Goal: Use online tool/utility: Utilize a website feature to perform a specific function

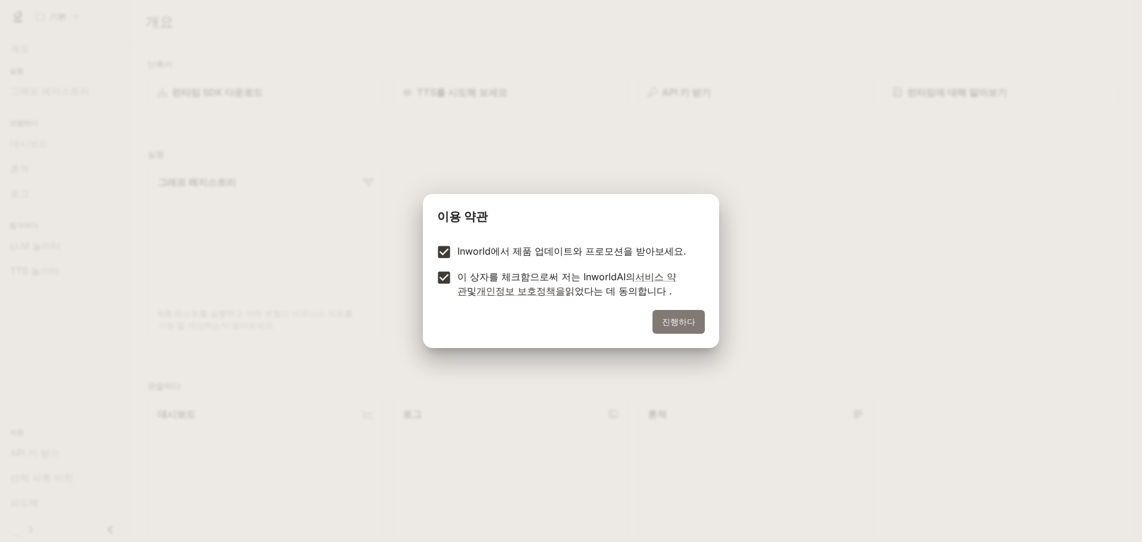
click at [660, 314] on button "진행하다" at bounding box center [678, 322] width 52 height 24
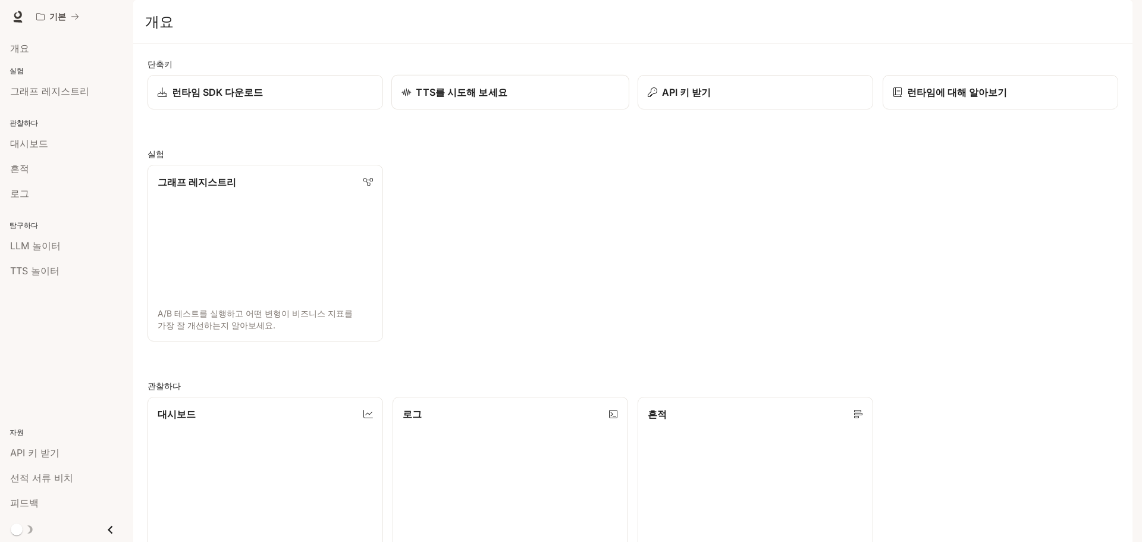
click at [457, 98] on font "TTS를 시도해 보세요" at bounding box center [462, 92] width 92 height 12
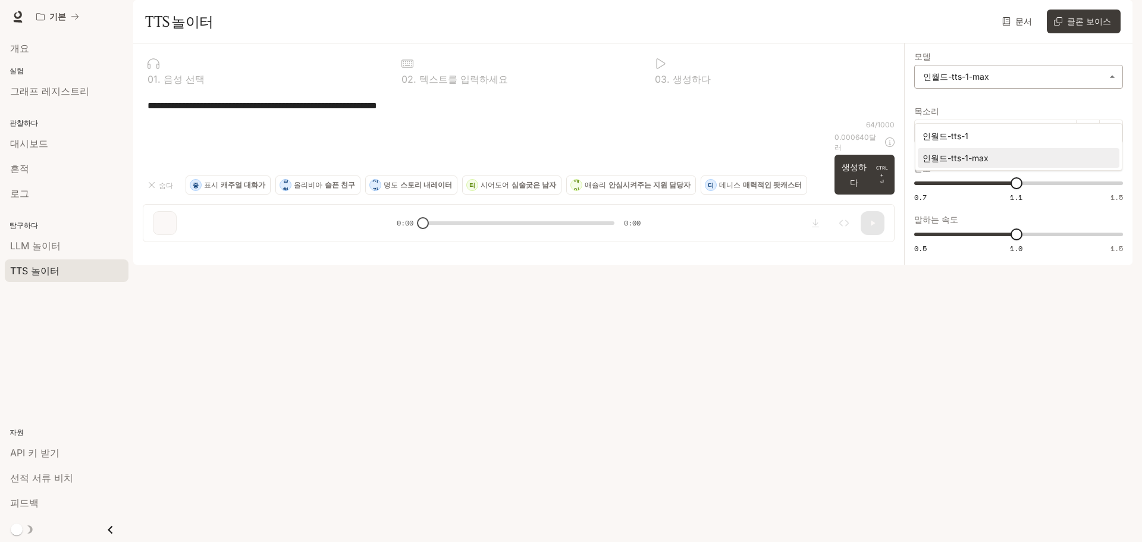
click at [975, 107] on body "**********" at bounding box center [571, 271] width 1142 height 542
click at [956, 91] on div at bounding box center [571, 271] width 1142 height 542
click at [953, 65] on label "모델" at bounding box center [1018, 59] width 209 height 12
click at [928, 137] on icon "button" at bounding box center [927, 132] width 12 height 12
drag, startPoint x: 497, startPoint y: 154, endPoint x: 240, endPoint y: 175, distance: 257.8
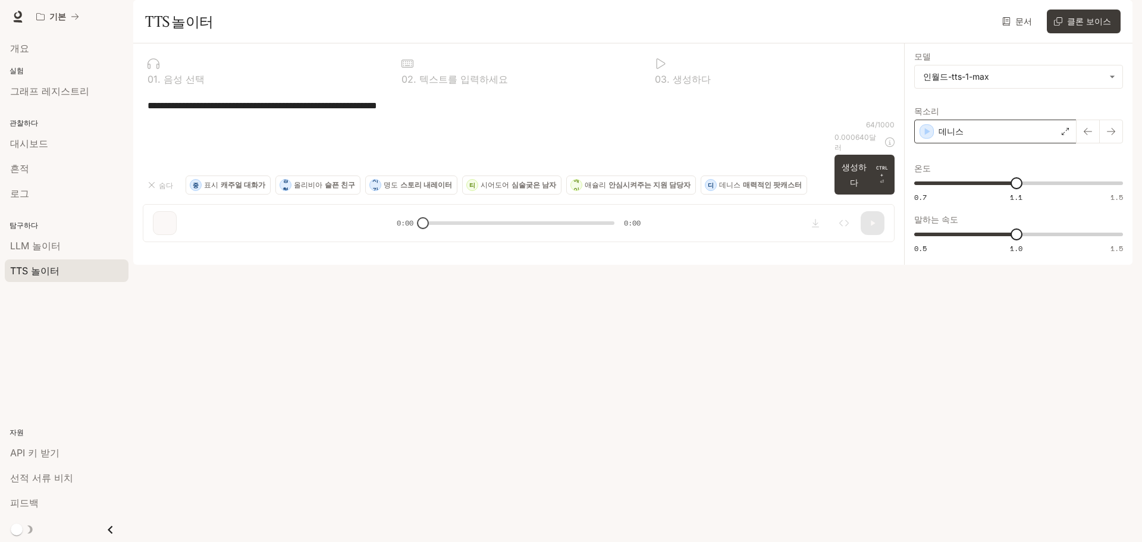
click at [240, 120] on div "**********" at bounding box center [519, 105] width 752 height 29
click at [15, 253] on link "LLM 놀이터" at bounding box center [67, 245] width 124 height 23
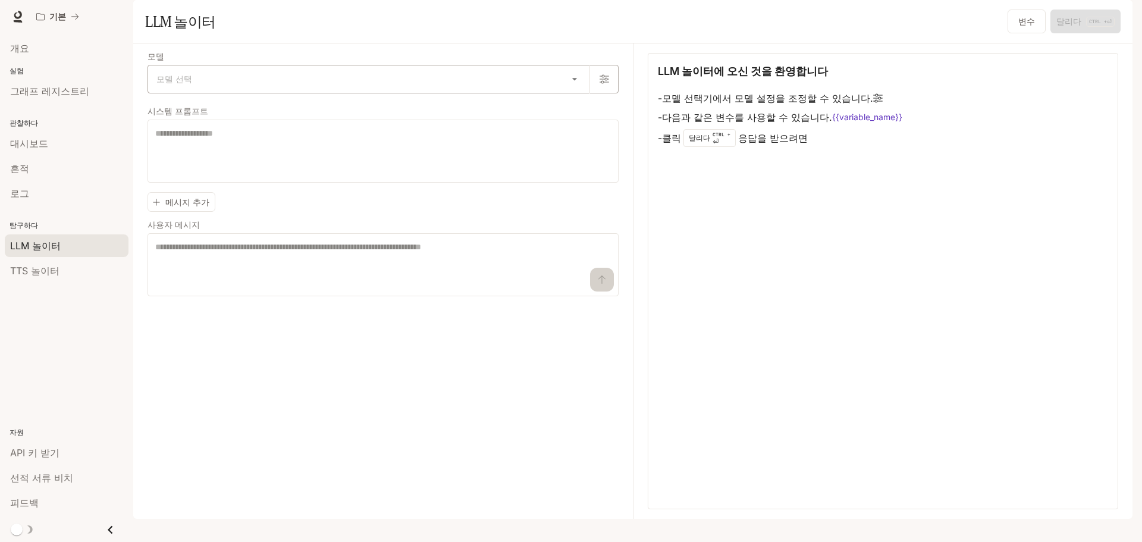
click at [234, 109] on body "본문으로 건너뛰기 기본 선적 서류 비치 선적 서류 비치 문 개요 실험 그래프 레지스트리 관찰하다 대시보드 흔적 로그 탐구하다 LLM 놀이터 T…" at bounding box center [571, 271] width 1142 height 542
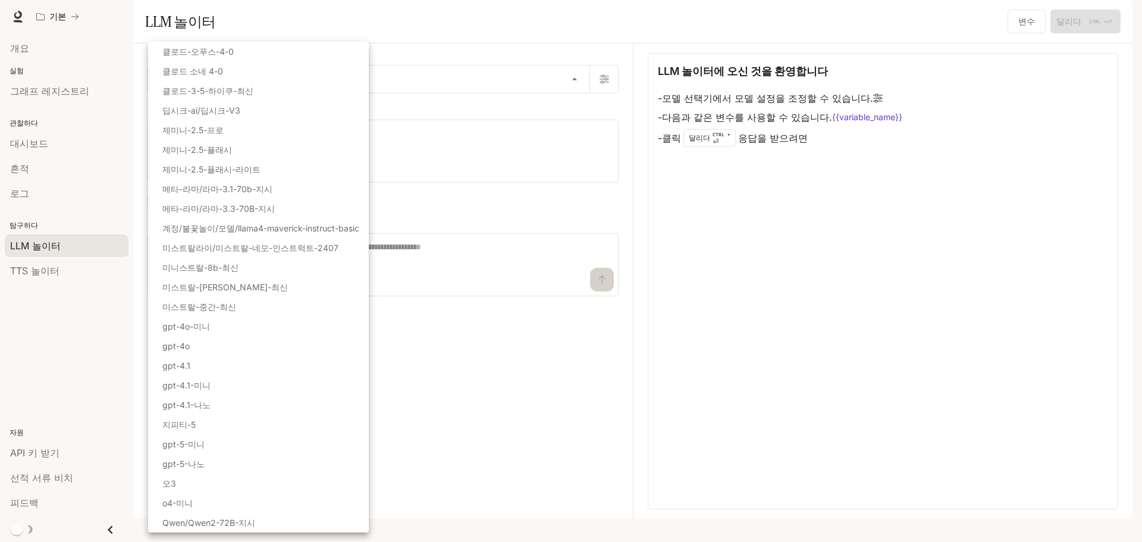
click at [407, 123] on div at bounding box center [571, 271] width 1142 height 542
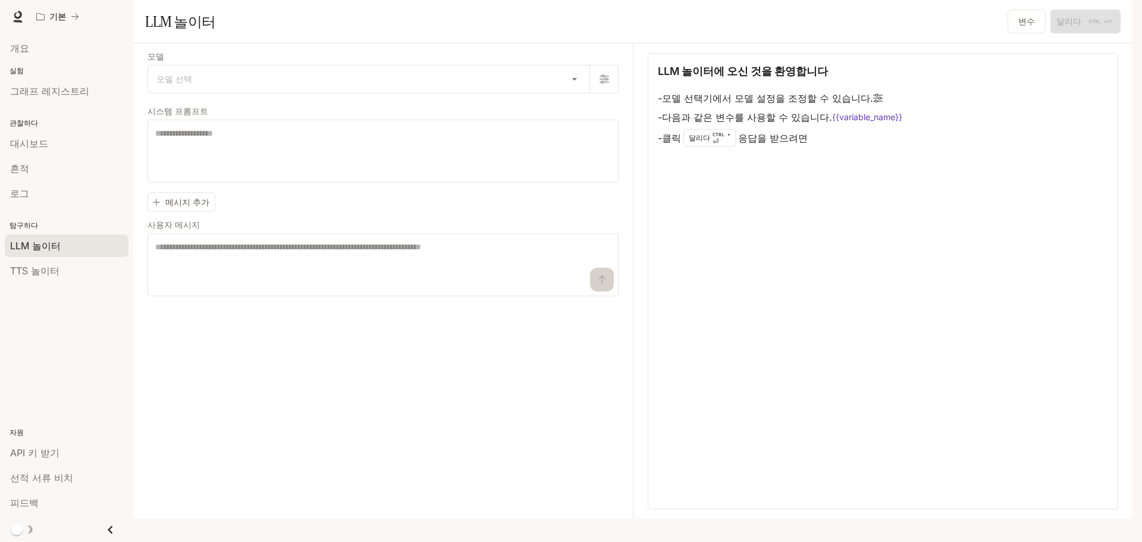
click at [406, 120] on label "시스템 프롬프트" at bounding box center [383, 114] width 471 height 12
click at [349, 111] on body "본문으로 건너뛰기 기본 선적 서류 비치 선적 서류 비치 문 개요 실험 그래프 레지스트리 관찰하다 대시보드 흔적 로그 탐구하다 LLM 놀이터 T…" at bounding box center [571, 271] width 1142 height 542
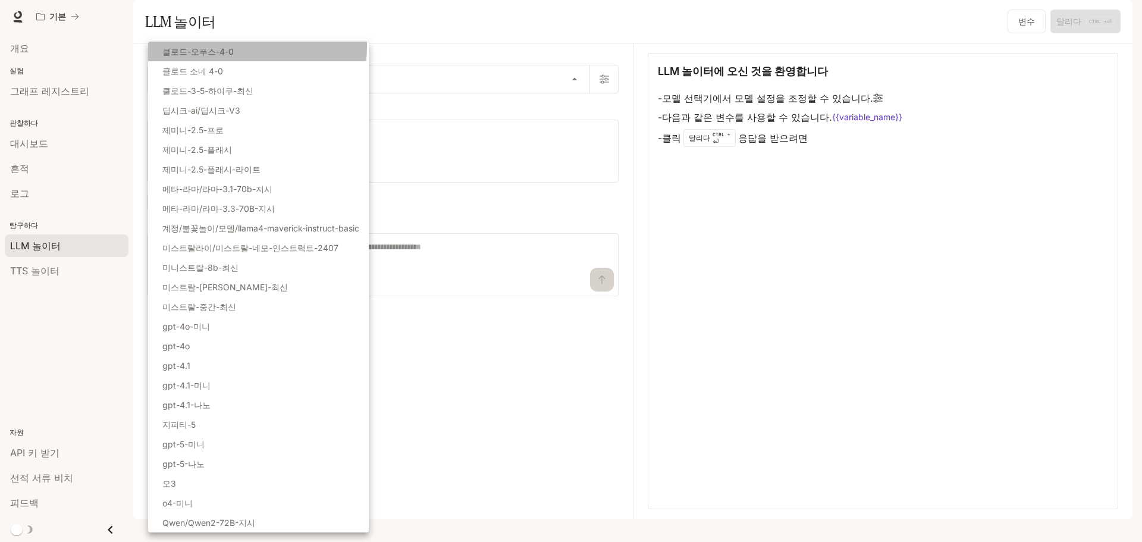
click at [230, 46] on li "클로드-오푸스-4-0" at bounding box center [258, 52] width 221 height 20
type input "**********"
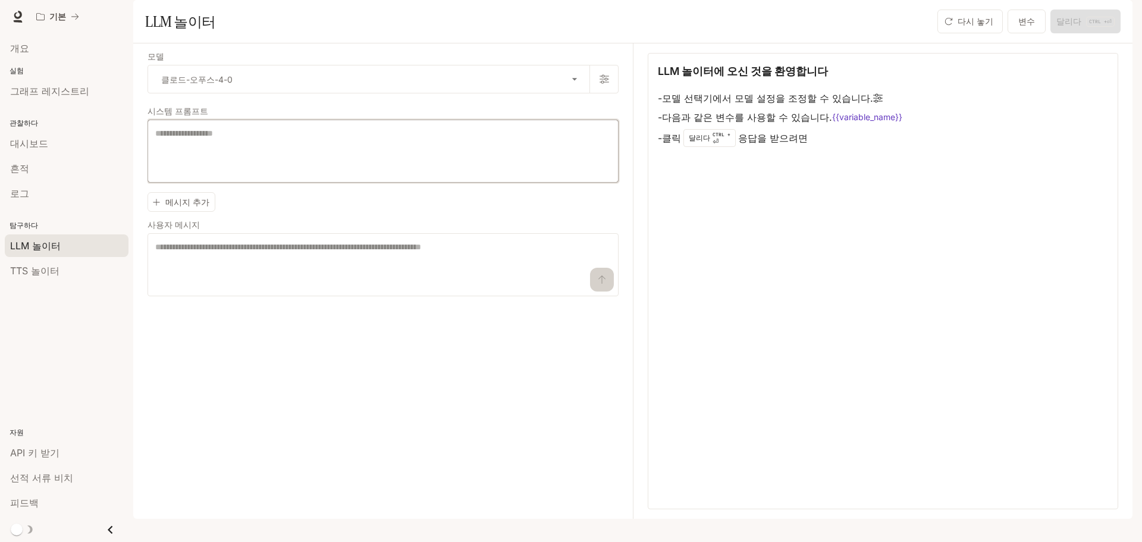
click at [309, 175] on textarea at bounding box center [383, 151] width 456 height 48
click at [194, 207] on font "메시지 추가" at bounding box center [187, 202] width 44 height 10
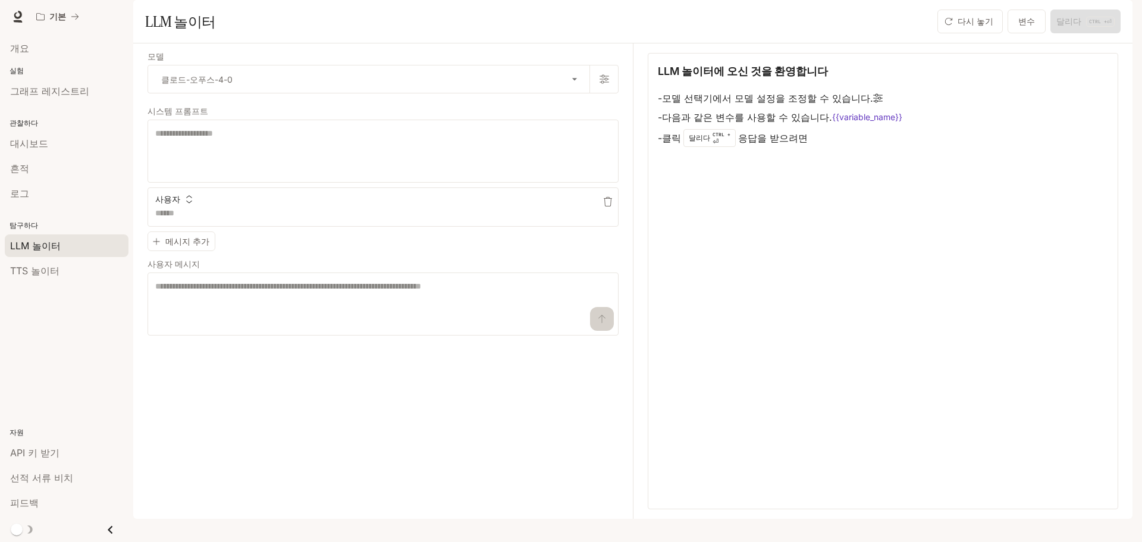
click at [230, 206] on div "사용자" at bounding box center [383, 196] width 471 height 19
click at [606, 206] on icon "button" at bounding box center [608, 202] width 10 height 10
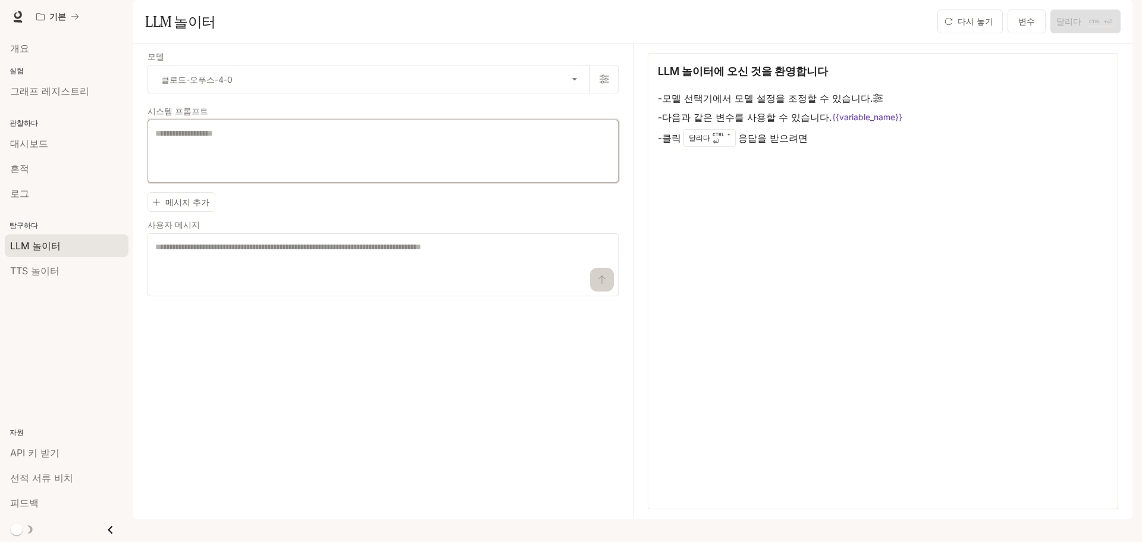
click at [473, 175] on textarea at bounding box center [383, 151] width 456 height 48
drag, startPoint x: 814, startPoint y: 150, endPoint x: 728, endPoint y: 149, distance: 85.7
click at [729, 127] on li "- 다음과 같은 변수를 사용할 수 있습니다. {{variable_name}}" at bounding box center [780, 117] width 244 height 19
click at [727, 123] on font "다음과 같은 변수를 사용할 수 있습니다." at bounding box center [747, 117] width 170 height 12
drag, startPoint x: 727, startPoint y: 149, endPoint x: 676, endPoint y: 149, distance: 51.2
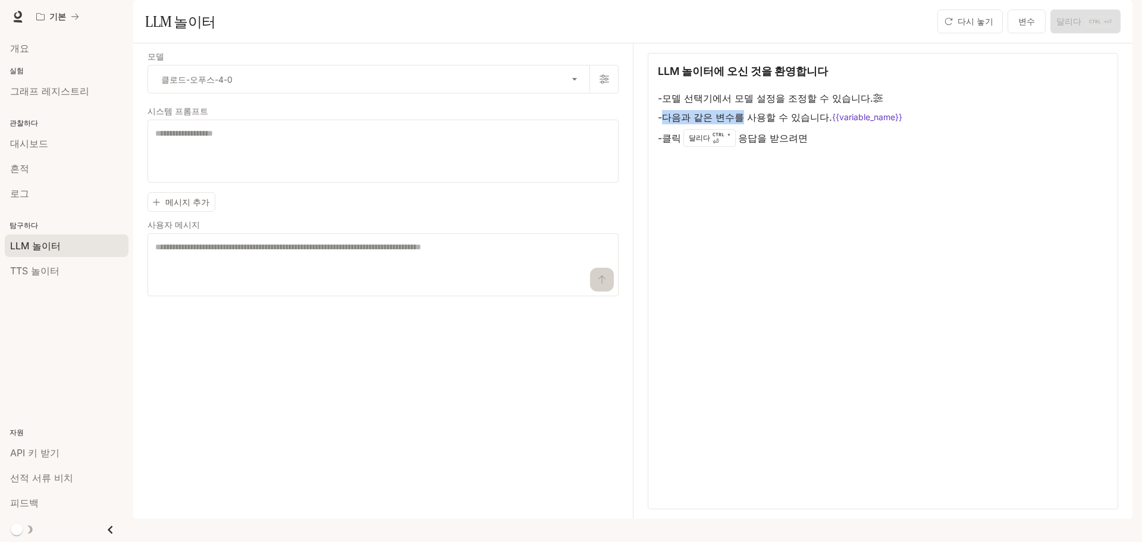
click at [676, 123] on font "다음과 같은 변수를 사용할 수 있습니다." at bounding box center [747, 117] width 170 height 12
drag, startPoint x: 676, startPoint y: 149, endPoint x: 743, endPoint y: 150, distance: 66.6
click at [743, 123] on font "다음과 같은 변수를 사용할 수 있습니다." at bounding box center [747, 117] width 170 height 12
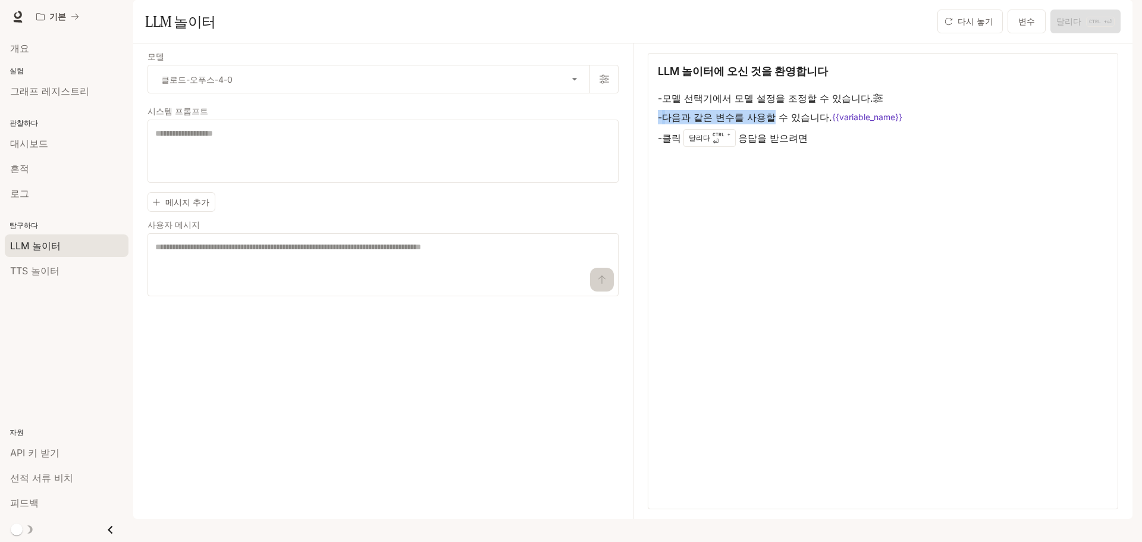
drag, startPoint x: 743, startPoint y: 150, endPoint x: 651, endPoint y: 150, distance: 91.6
click at [651, 150] on div "LLM 놀이터에 오신 것을 환영합니다 - 모델 선택기에서 모델 설정을 조정할 수 있습니다. - 다음과 같은 변수를 사용할 수 있습니다. {{v…" at bounding box center [883, 281] width 470 height 456
click at [454, 163] on textarea at bounding box center [383, 151] width 456 height 48
click at [450, 109] on body "**********" at bounding box center [571, 271] width 1142 height 542
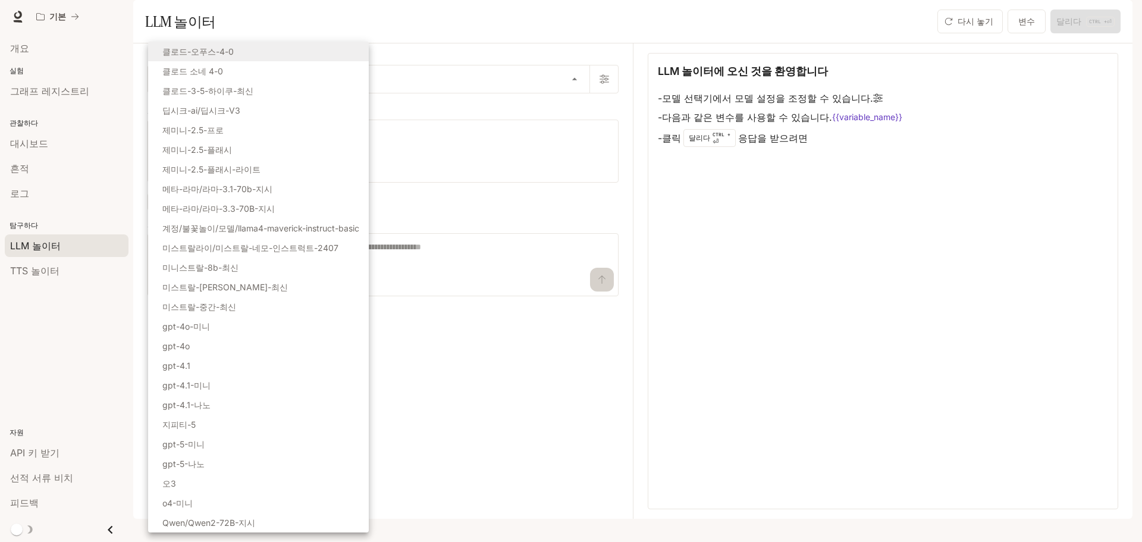
click at [600, 108] on div at bounding box center [571, 271] width 1142 height 542
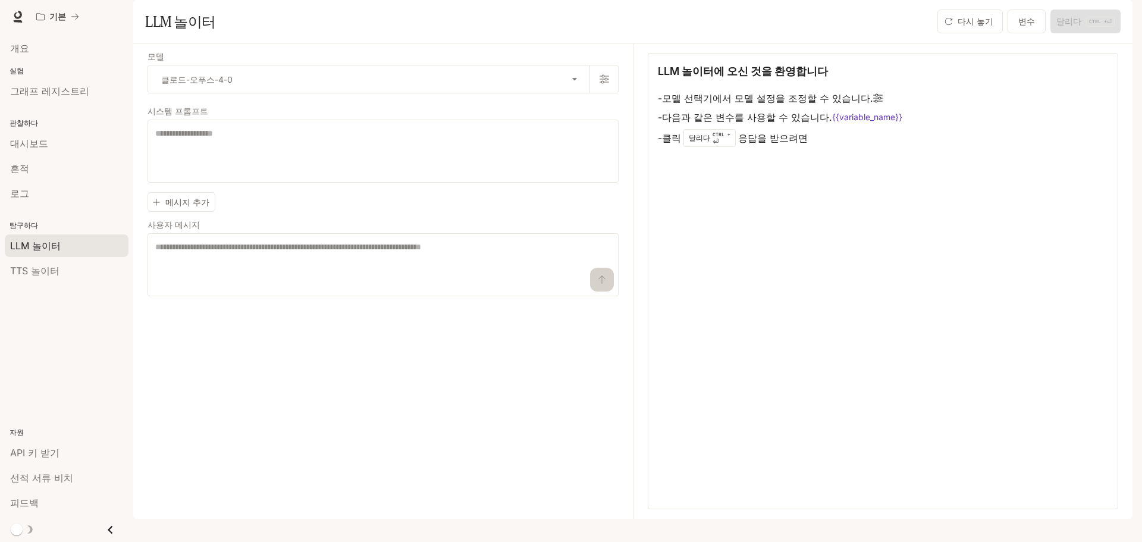
click at [603, 108] on div "모델 선택 클로드-오푸스-4-0 클로드 소네 4-0 클로드-3-5-하이쿠-최신 딥시크-ai/딥시크-V3 제미니-2.5-프로 제미니-2.5-플래…" at bounding box center [571, 271] width 1142 height 542
click at [603, 84] on icon "button" at bounding box center [605, 79] width 10 height 10
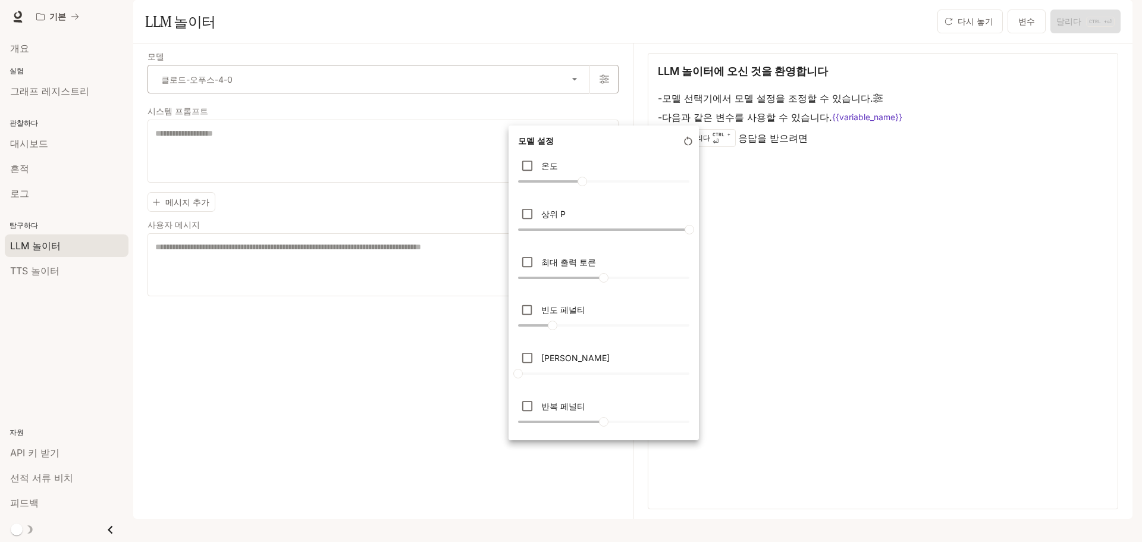
click at [603, 108] on div at bounding box center [571, 271] width 1142 height 542
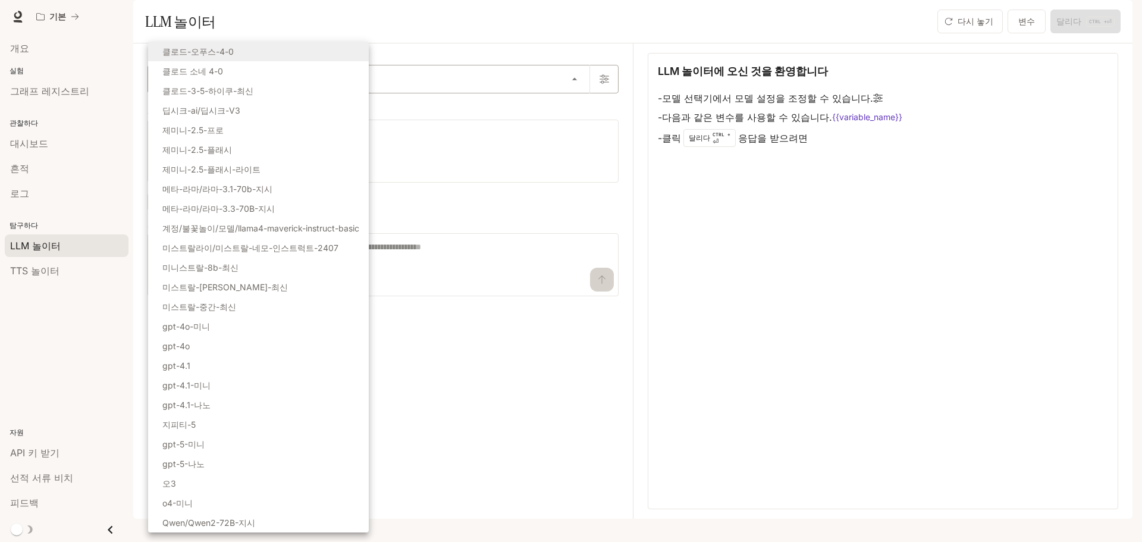
click at [575, 111] on body "**********" at bounding box center [571, 271] width 1142 height 542
click at [45, 325] on div at bounding box center [571, 271] width 1142 height 542
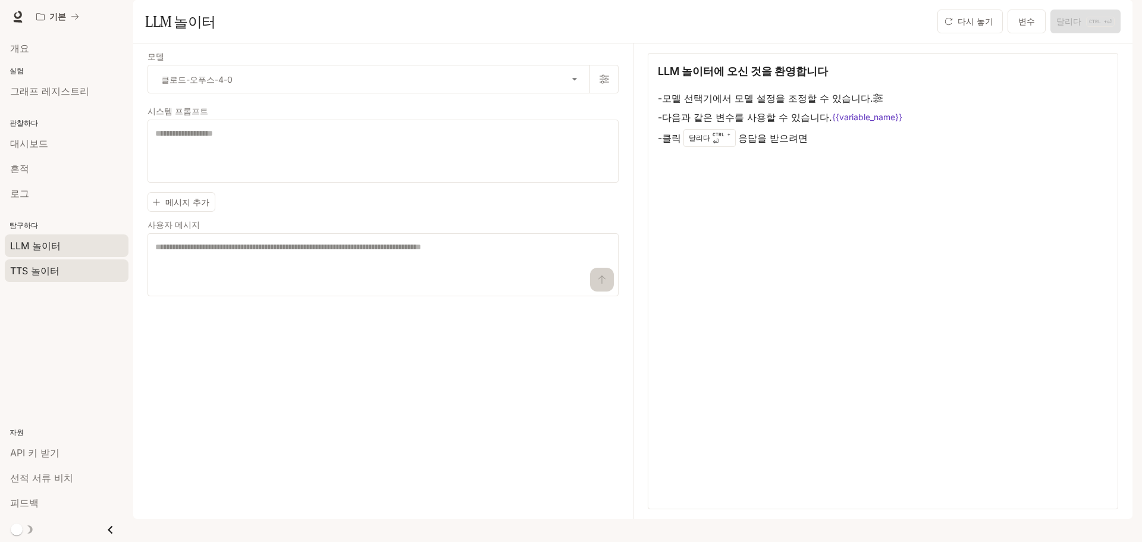
click at [45, 270] on font "TTS 놀이터" at bounding box center [34, 271] width 49 height 12
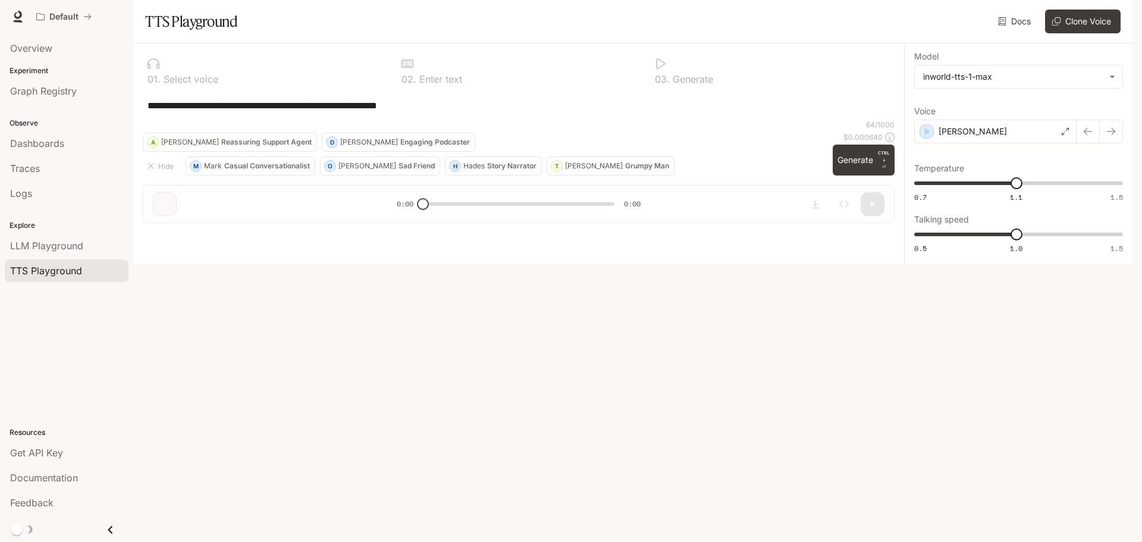
click at [648, 43] on section "TTS Playground Docs Voices Clone Voice" at bounding box center [632, 21] width 999 height 43
click at [476, 120] on div "**********" at bounding box center [519, 105] width 742 height 29
click at [844, 175] on button "Generate CTRL + ⏎" at bounding box center [864, 160] width 62 height 31
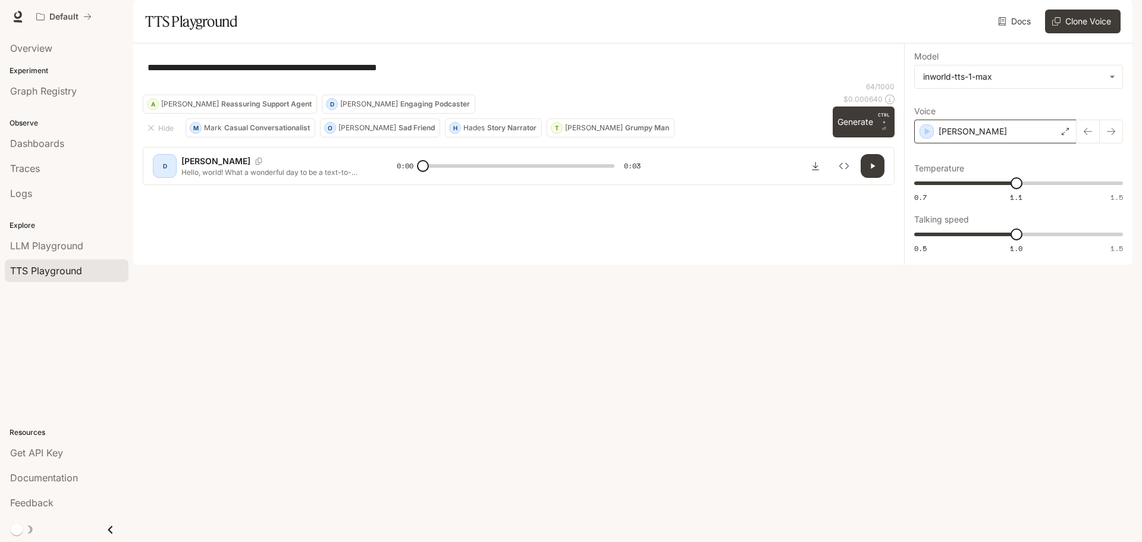
click at [986, 143] on div "[PERSON_NAME]" at bounding box center [995, 132] width 162 height 24
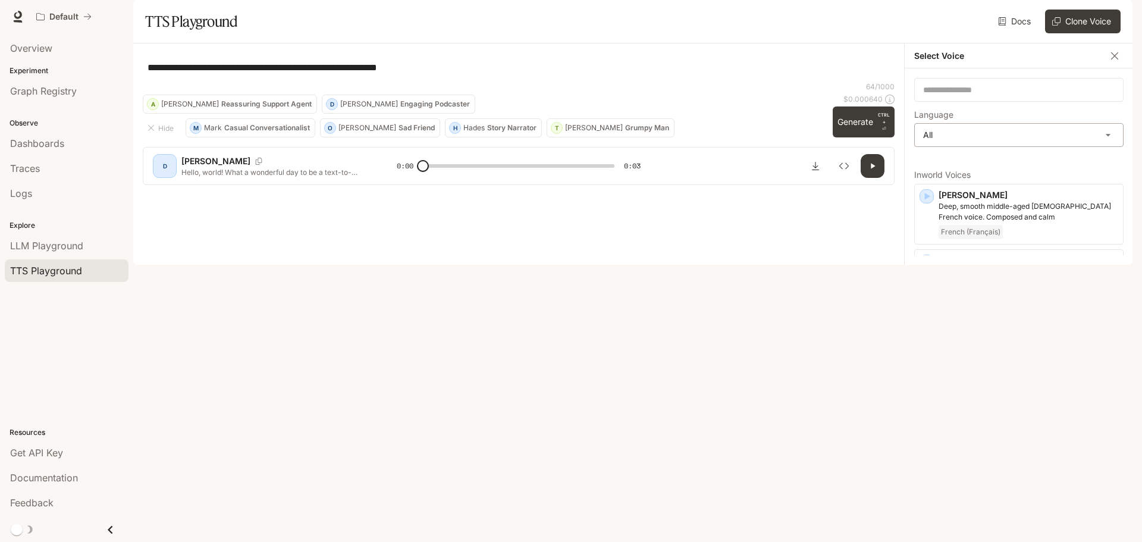
drag, startPoint x: 871, startPoint y: 175, endPoint x: 918, endPoint y: 167, distance: 48.2
click at [871, 81] on div "**********" at bounding box center [519, 67] width 752 height 29
click at [1102, 68] on div "Select Voice" at bounding box center [1019, 55] width 228 height 25
drag, startPoint x: 1103, startPoint y: 83, endPoint x: 1109, endPoint y: 90, distance: 9.7
click at [1105, 68] on div "Select Voice" at bounding box center [1019, 55] width 228 height 25
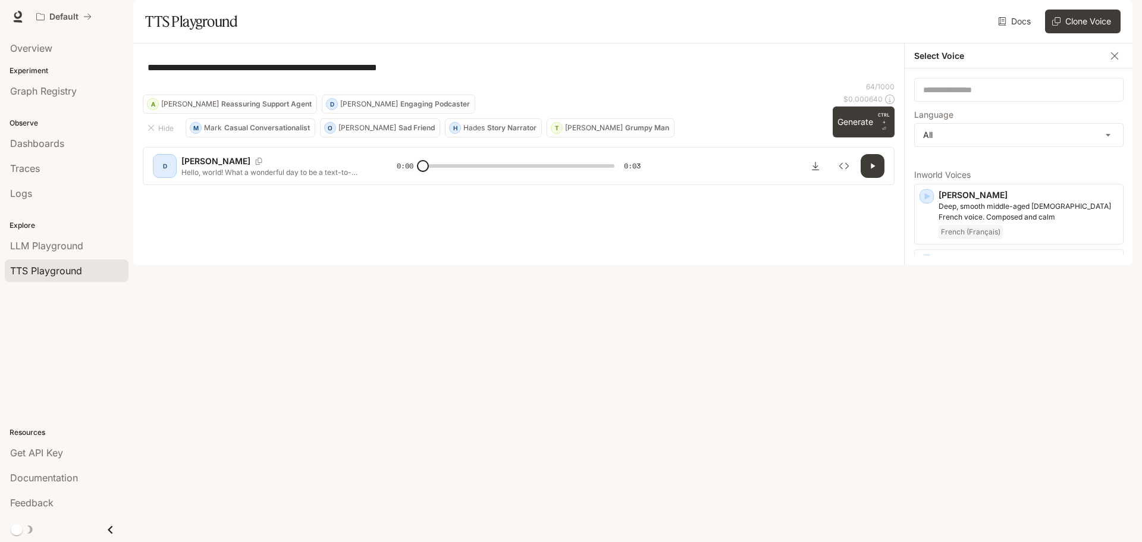
click at [1115, 62] on icon "button" at bounding box center [1115, 56] width 12 height 12
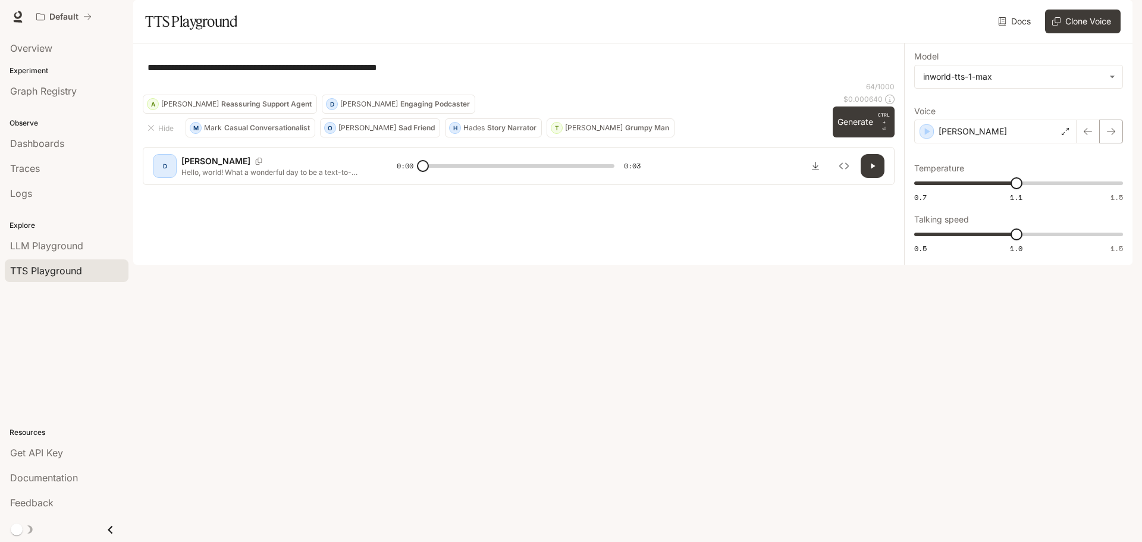
click at [1117, 143] on button "button" at bounding box center [1111, 132] width 24 height 24
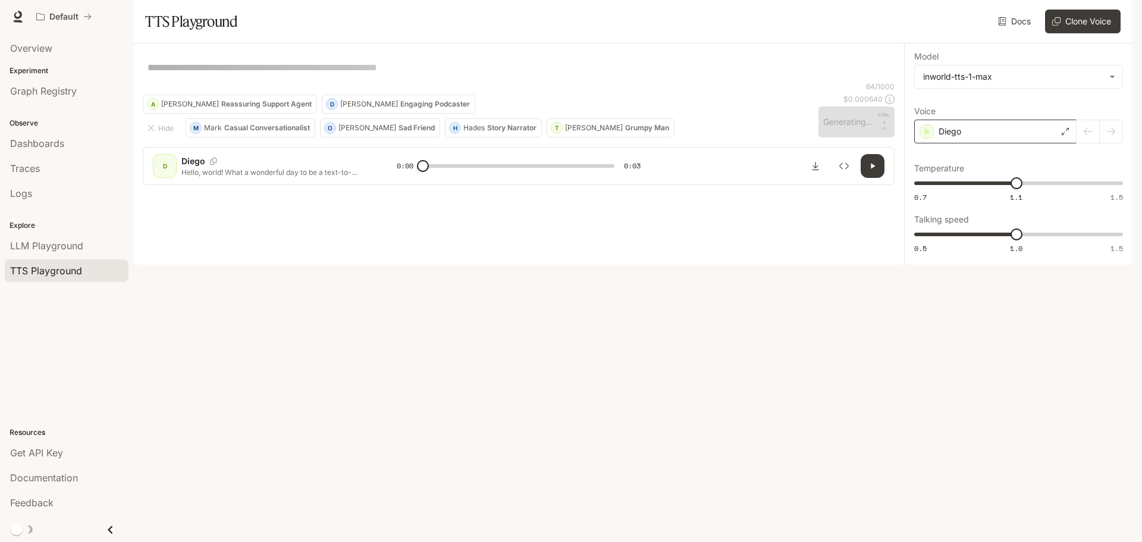
click at [1064, 135] on icon at bounding box center [1065, 131] width 7 height 7
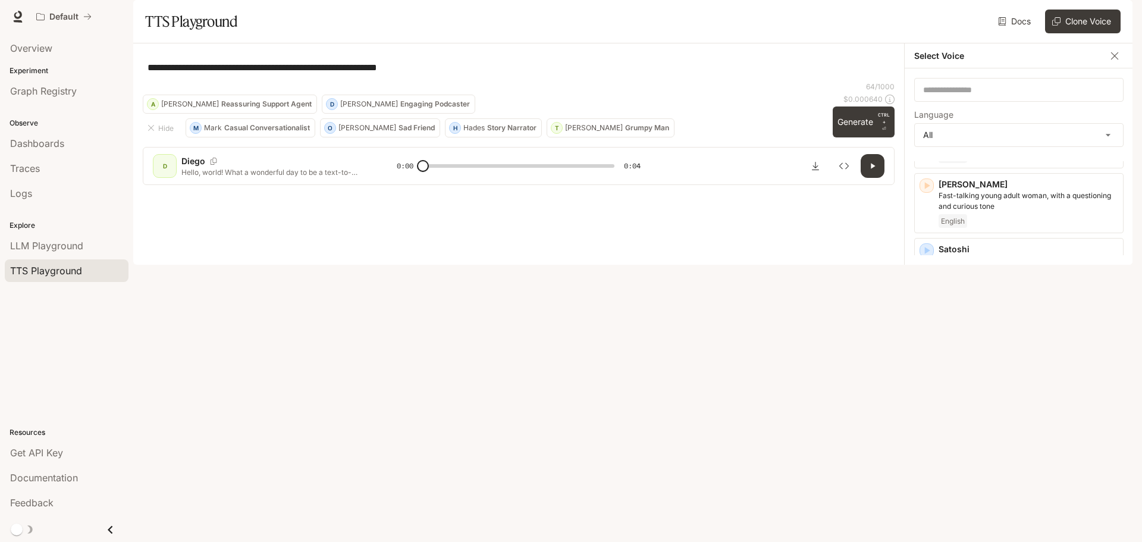
scroll to position [1982, 0]
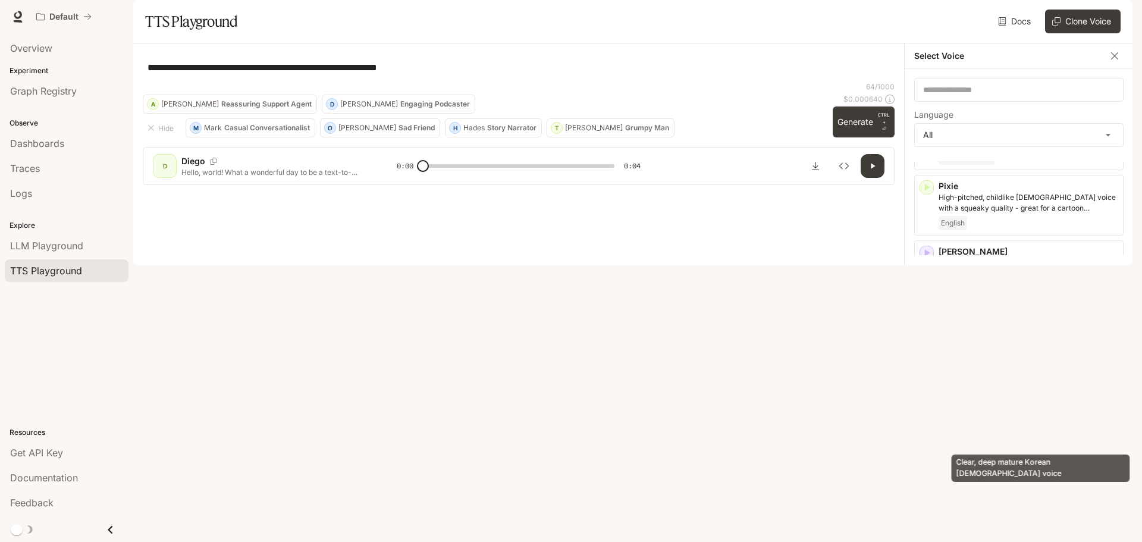
click at [978, 519] on p "Clear, deep mature Korean [DEMOGRAPHIC_DATA] voice" at bounding box center [1029, 529] width 180 height 21
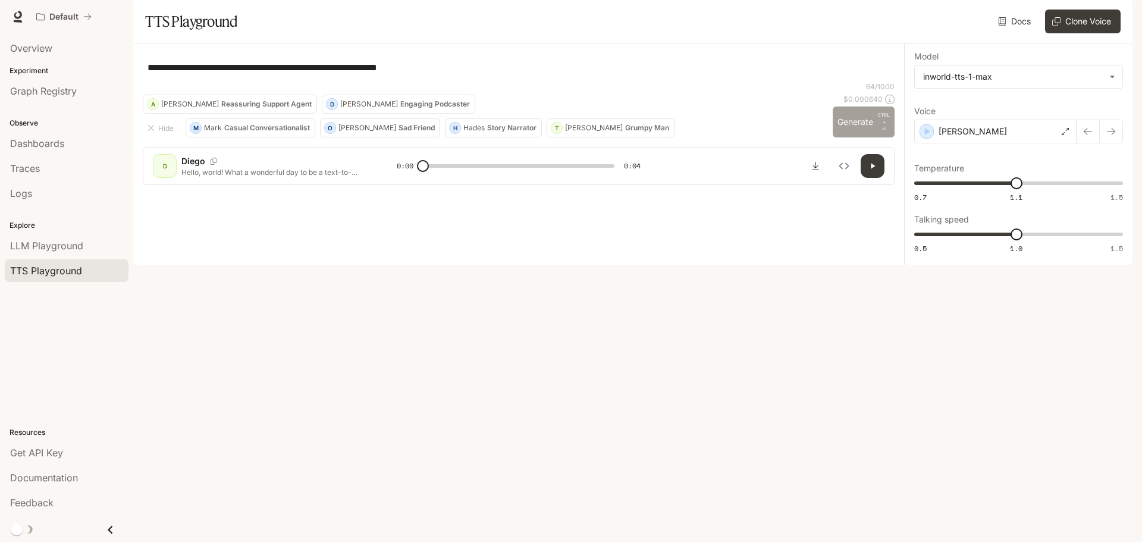
click at [870, 137] on button "Generate CTRL + ⏎" at bounding box center [864, 121] width 62 height 31
click at [1036, 143] on div "[PERSON_NAME]" at bounding box center [995, 132] width 162 height 24
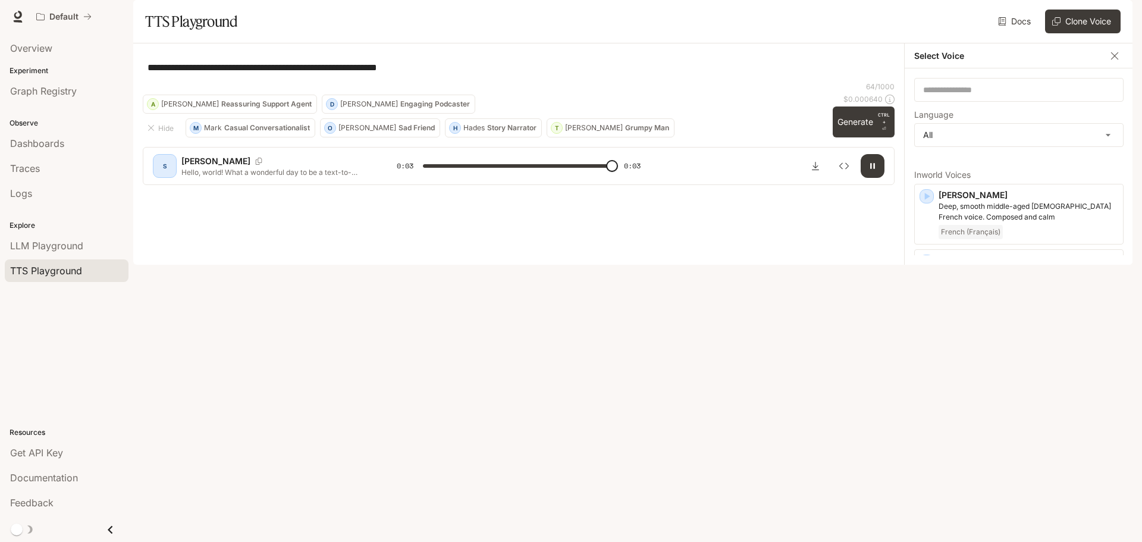
type input "*"
click at [1110, 62] on icon "button" at bounding box center [1115, 56] width 12 height 12
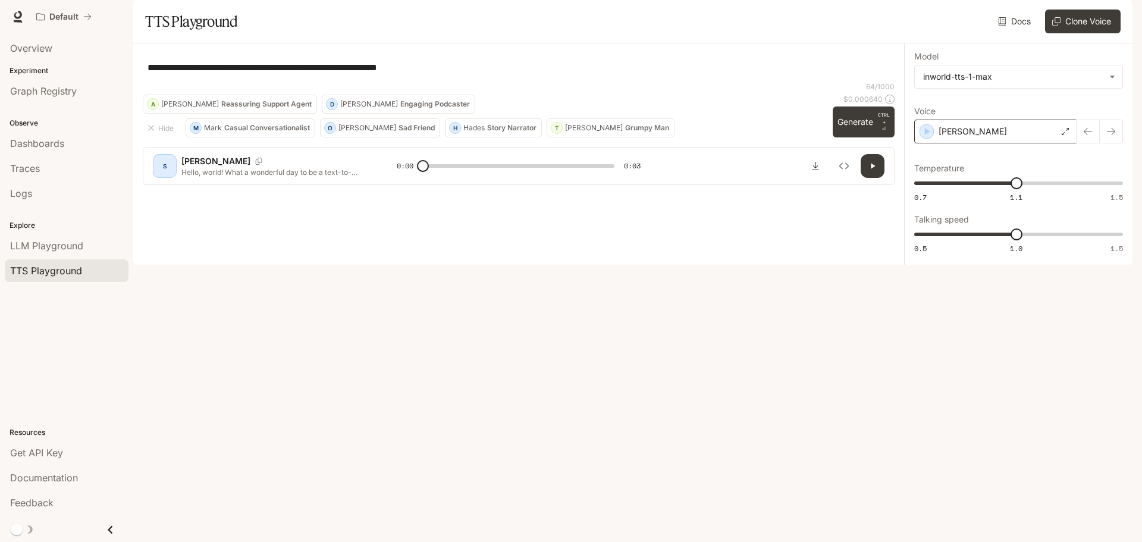
click at [994, 143] on div "[PERSON_NAME]" at bounding box center [995, 132] width 162 height 24
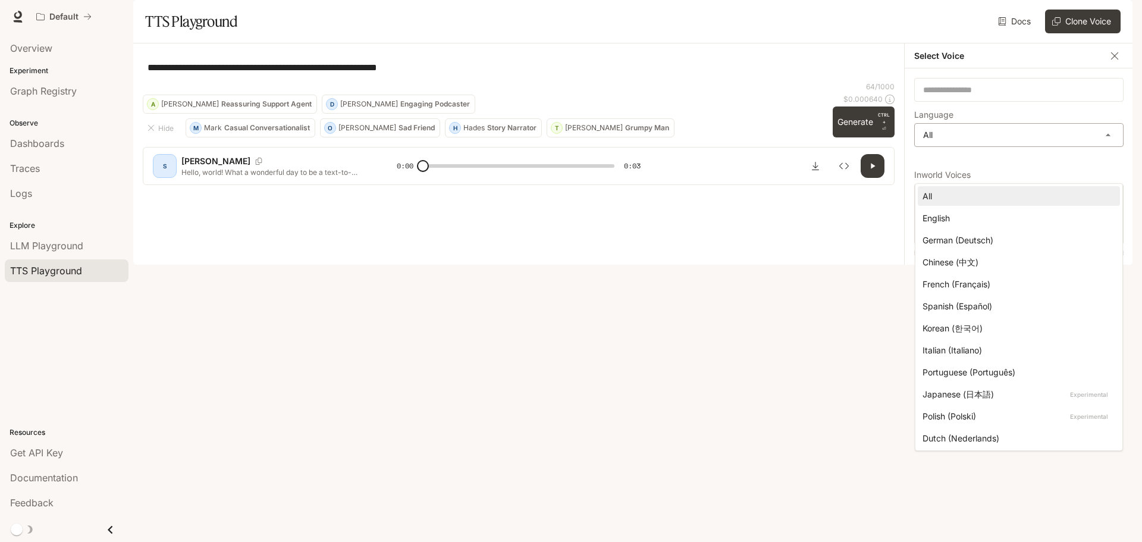
click at [943, 172] on body "**********" at bounding box center [571, 271] width 1142 height 542
click at [944, 335] on li "Korean (한국어)" at bounding box center [1019, 328] width 202 height 20
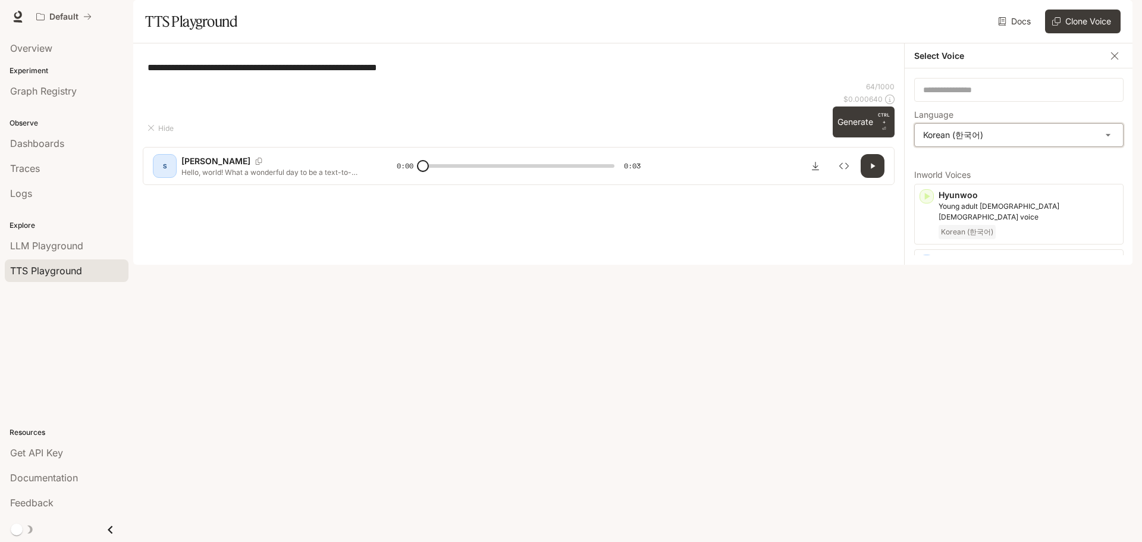
type input "*****"
click at [927, 265] on icon "button" at bounding box center [927, 261] width 5 height 7
click at [928, 400] on div "button" at bounding box center [927, 392] width 14 height 14
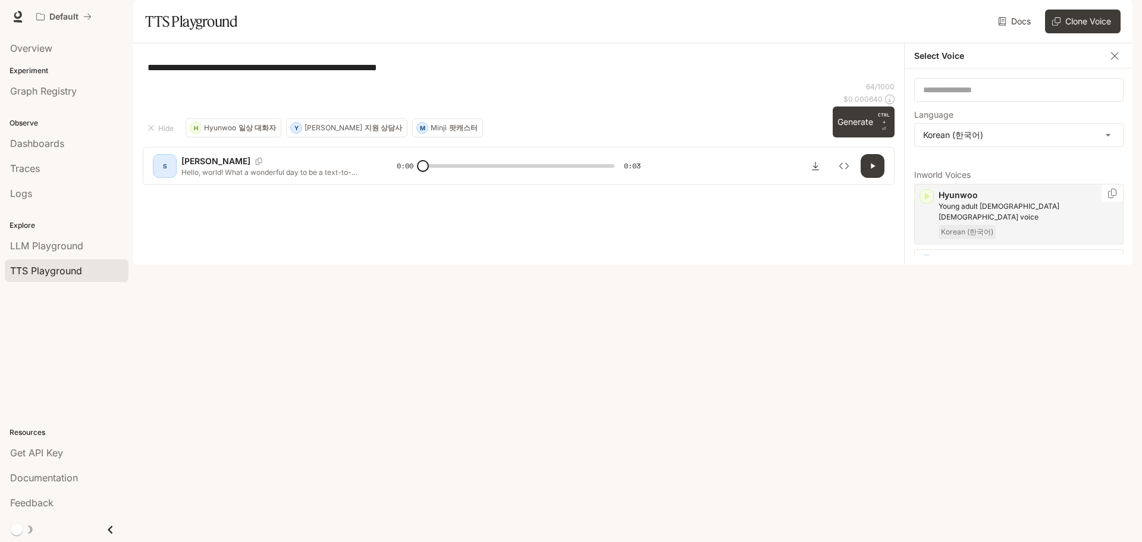
click at [930, 202] on icon "button" at bounding box center [927, 196] width 12 height 12
click at [928, 333] on icon "button" at bounding box center [927, 327] width 12 height 12
click at [1111, 62] on icon "button" at bounding box center [1115, 56] width 12 height 12
